Goal: Ask a question: Seek information or help from site administrators or community

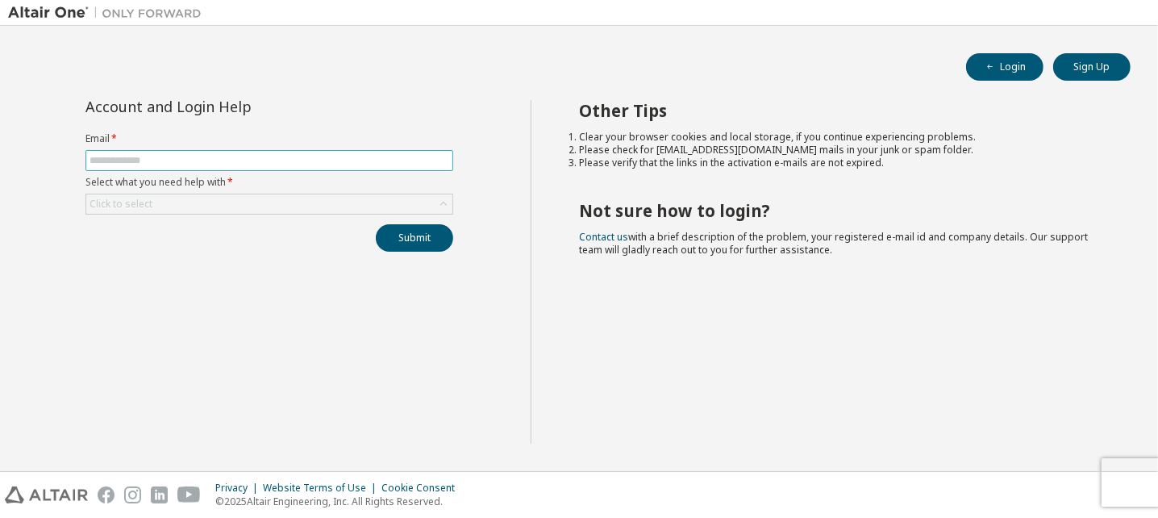
click at [293, 150] on span at bounding box center [269, 160] width 368 height 21
click at [295, 165] on input "text" at bounding box center [270, 160] width 360 height 13
type input "**********"
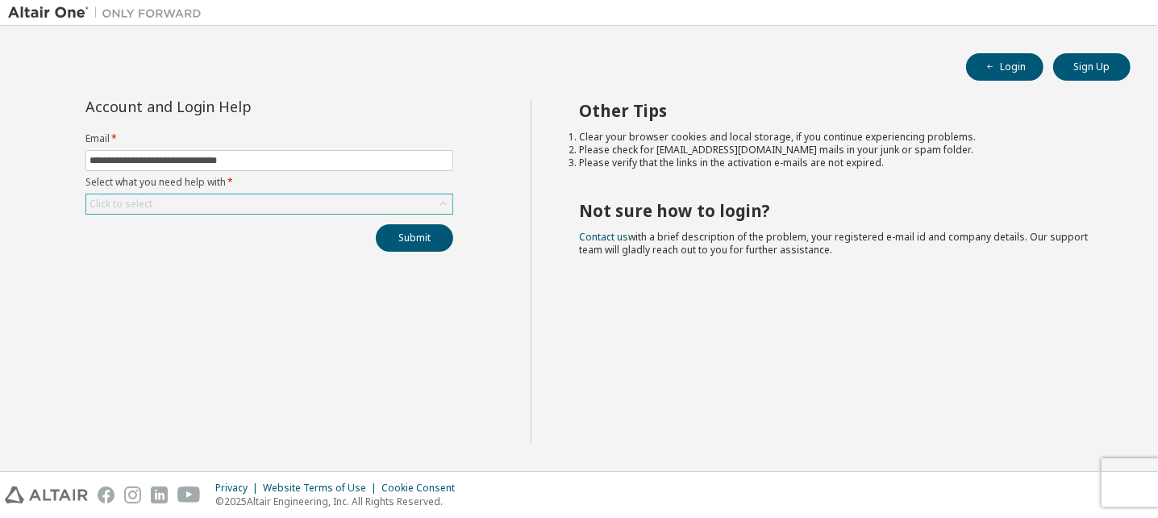
click at [261, 196] on div "Click to select" at bounding box center [269, 203] width 366 height 19
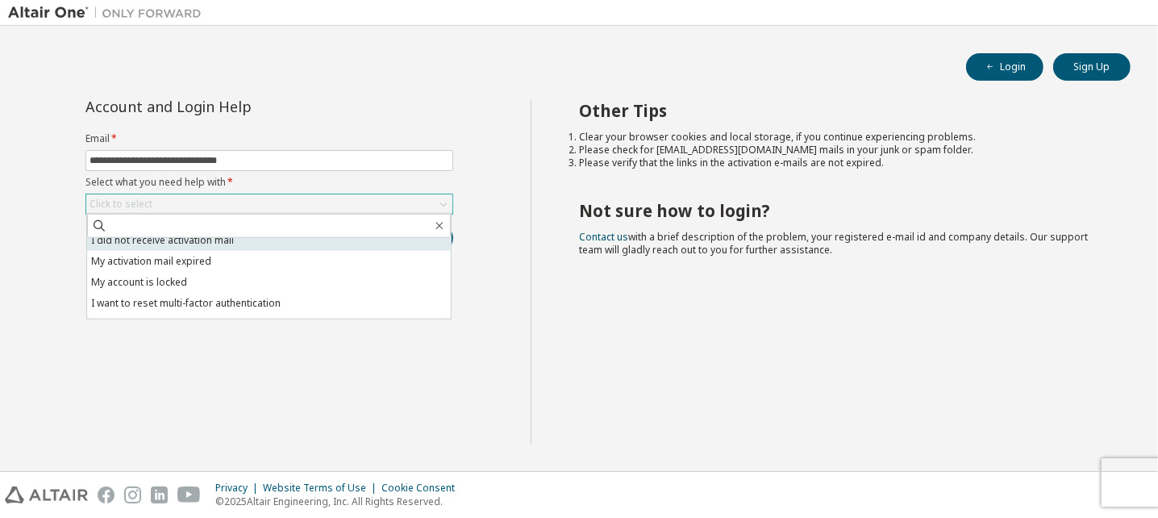
scroll to position [45, 0]
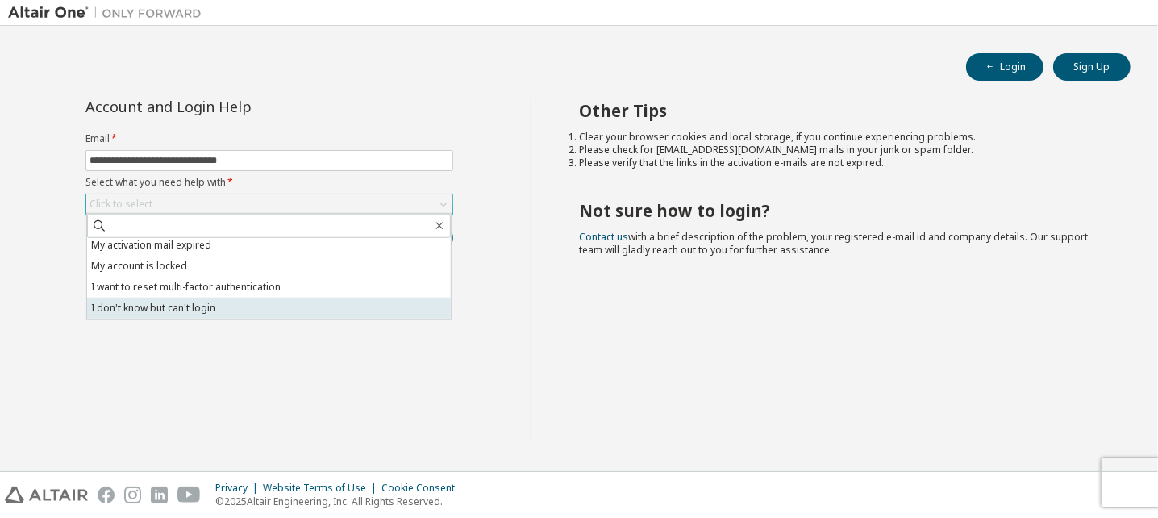
click at [257, 306] on li "I don't know but can't login" at bounding box center [269, 308] width 364 height 21
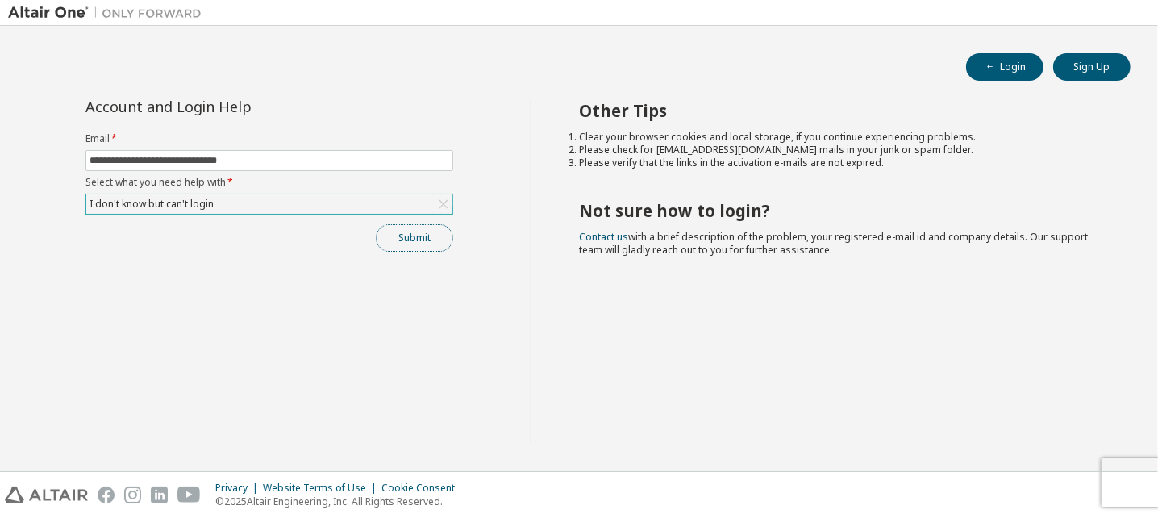
click at [390, 243] on button "Submit" at bounding box center [414, 237] width 77 height 27
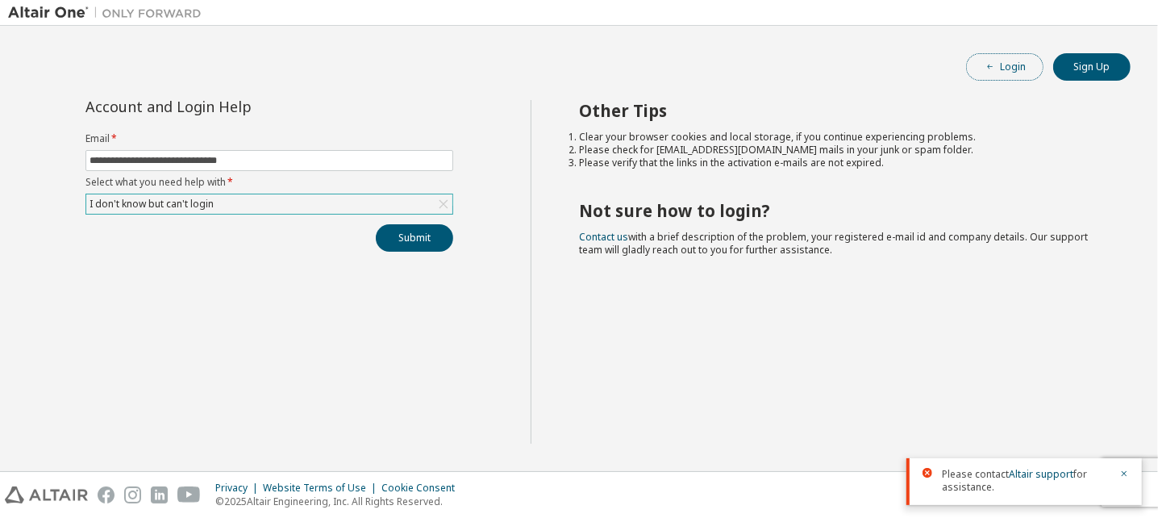
click at [1003, 61] on button "Login" at bounding box center [1004, 66] width 77 height 27
